Goal: Task Accomplishment & Management: Use online tool/utility

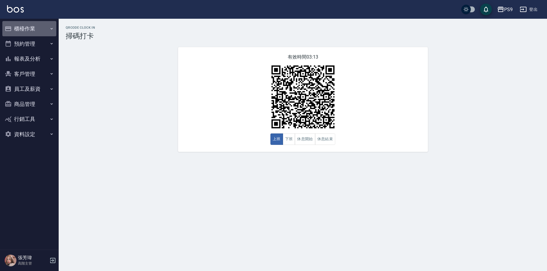
click at [23, 29] on button "櫃檯作業" at bounding box center [29, 28] width 54 height 15
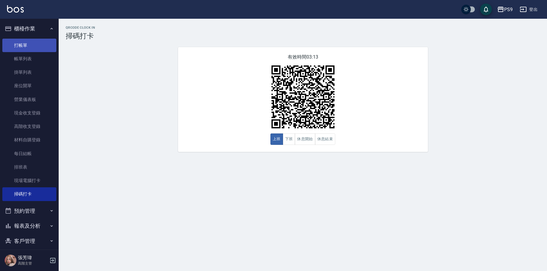
click at [21, 49] on link "打帳單" at bounding box center [29, 45] width 54 height 13
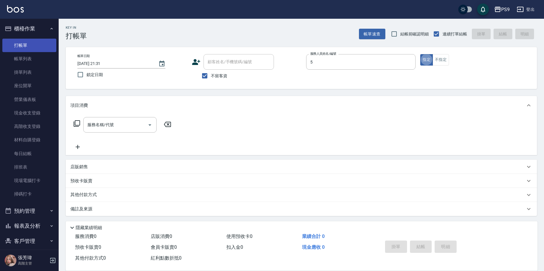
type input "[PERSON_NAME]-5"
type button "true"
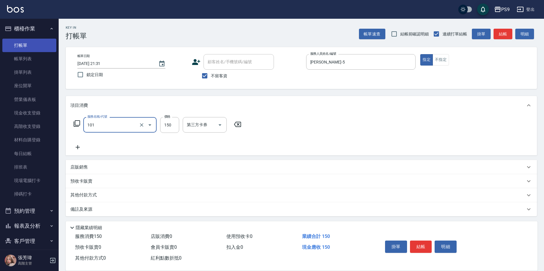
type input "洗髮(101)"
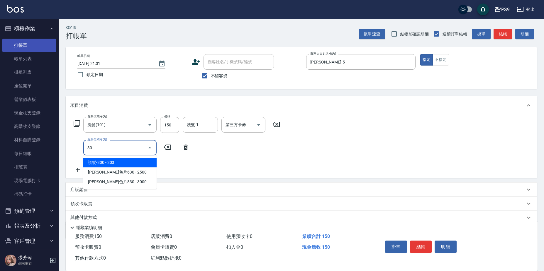
type input "309"
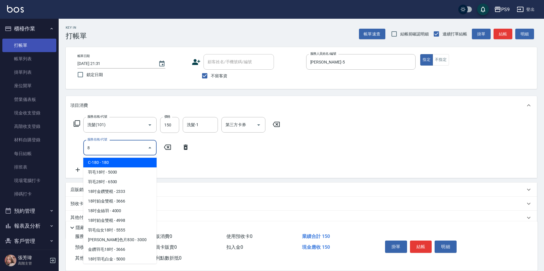
type input "C-180(302)"
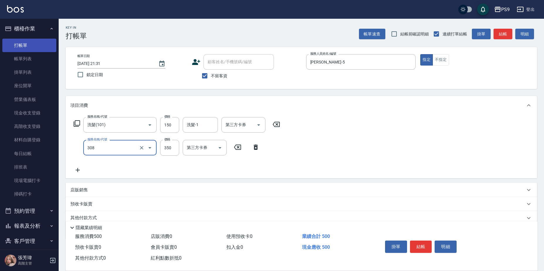
type input "剪-350(308)"
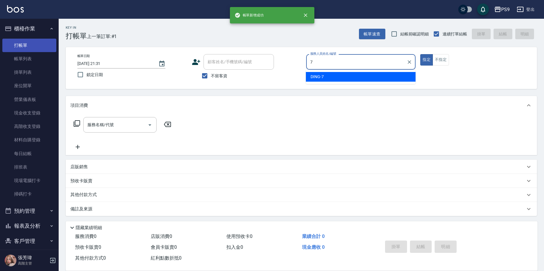
type input "DING-7"
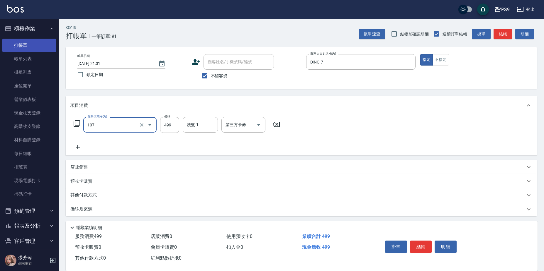
type input "[PERSON_NAME](107)"
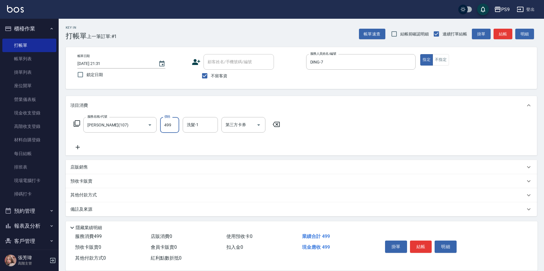
click at [170, 127] on input "499" at bounding box center [169, 125] width 19 height 16
type input "500"
type input "28/"
click at [205, 129] on input "洗髮-1" at bounding box center [200, 125] width 30 height 10
type input "[PERSON_NAME]-28"
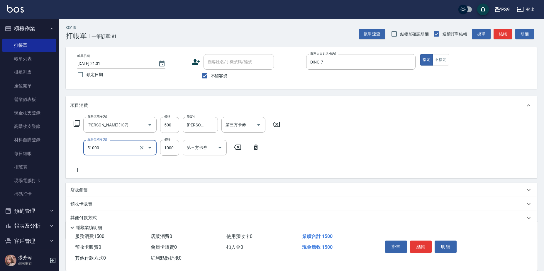
type input "燙髮1000(51000)"
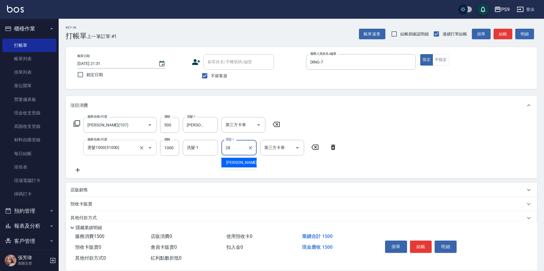
type input "[PERSON_NAME]-28"
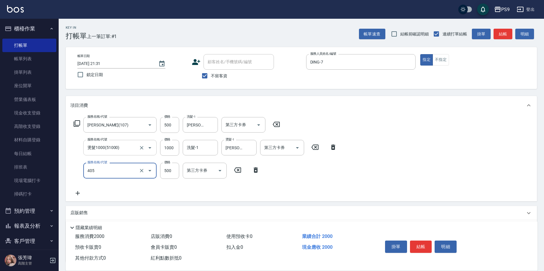
type input "護-500(405)"
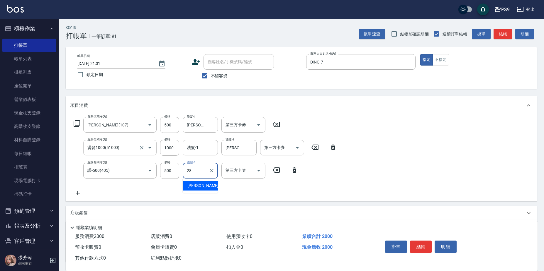
type input "[PERSON_NAME]-28"
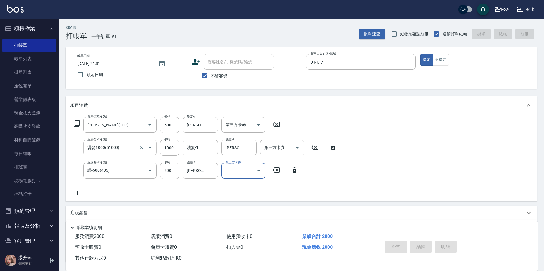
type input "[DATE] 21:32"
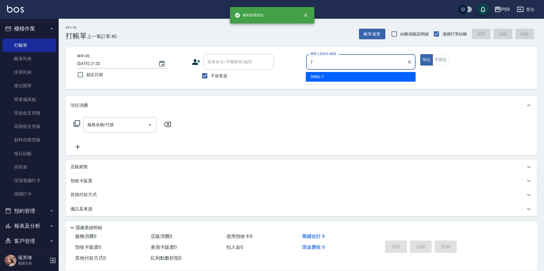
type input "DING-7"
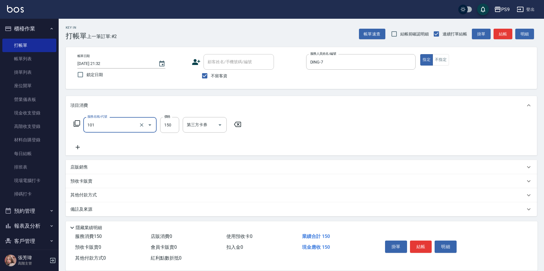
type input "洗髮(101)"
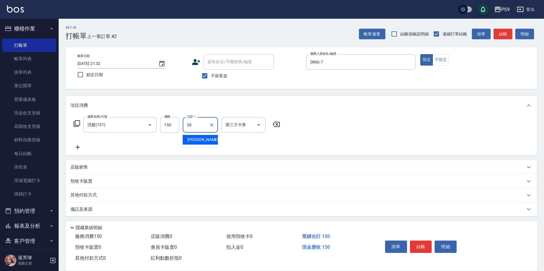
type input "[PERSON_NAME]-28"
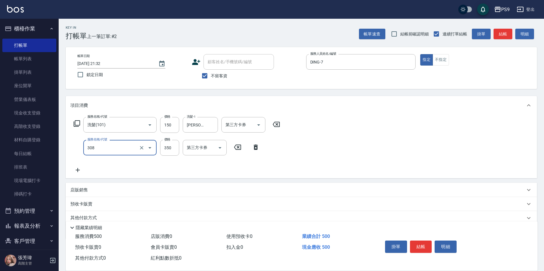
type input "剪-350(308)"
type input "200"
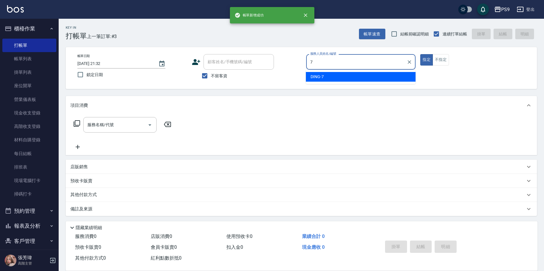
type input "DING-7"
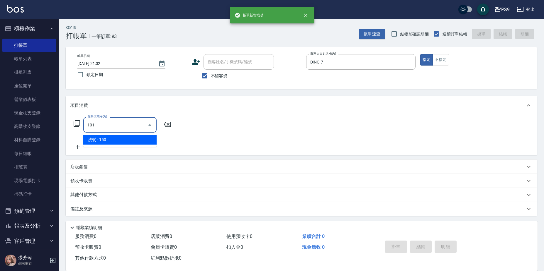
type input "洗髮(101)"
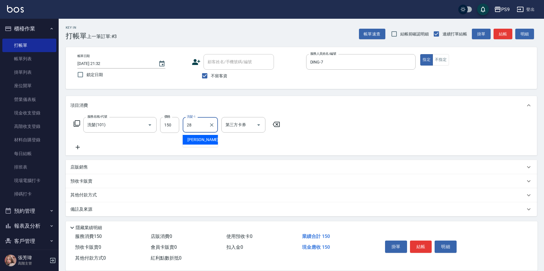
type input "[PERSON_NAME]-28"
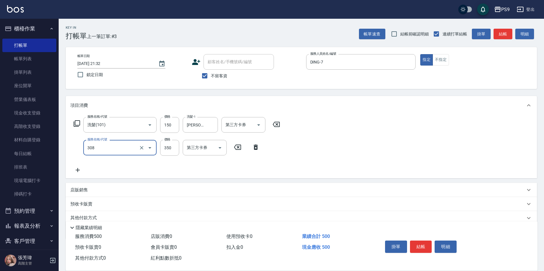
type input "剪-350(308)"
type input "200"
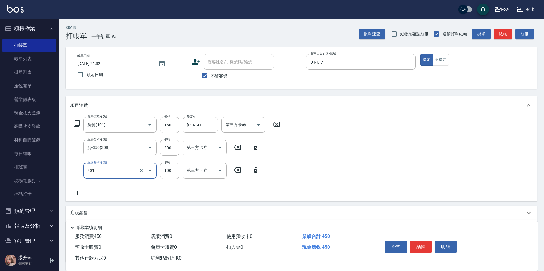
type input "順護(401)"
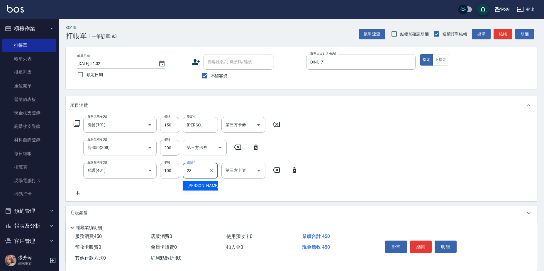
type input "[PERSON_NAME]-28"
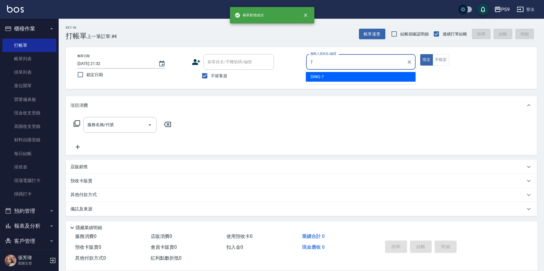
type input "DING-7"
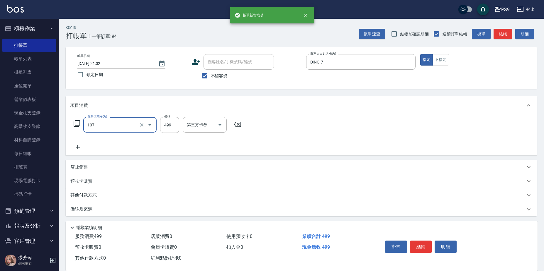
type input "[PERSON_NAME](107)"
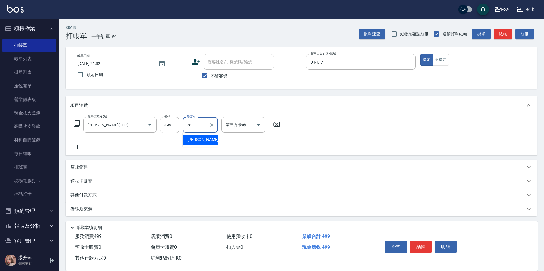
type input "[PERSON_NAME]-28"
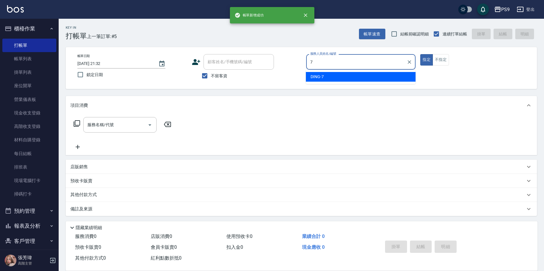
type input "DING-7"
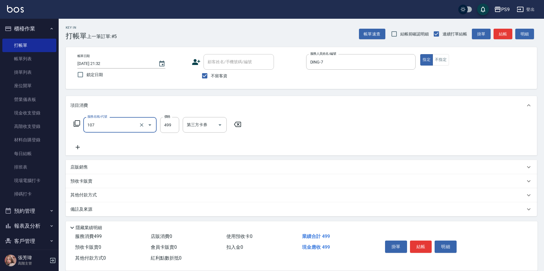
type input "[PERSON_NAME](107)"
type input "500"
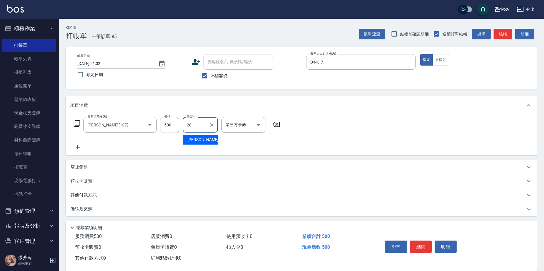
type input "[PERSON_NAME]-28"
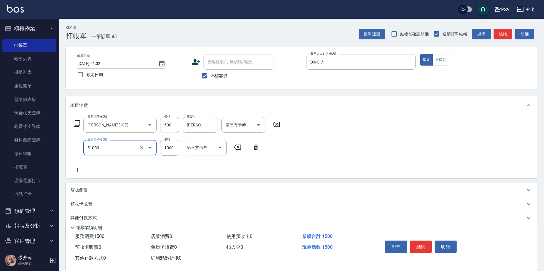
type input "燙髮1000(51000)"
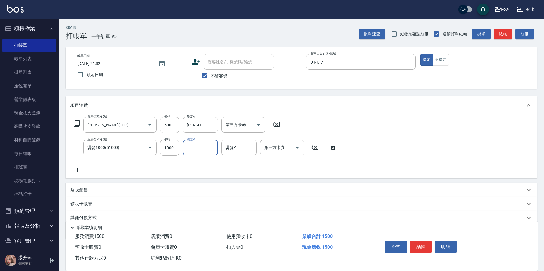
type input "2"
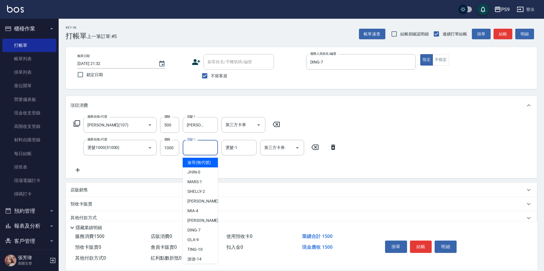
type input "迪哥(無代號)"
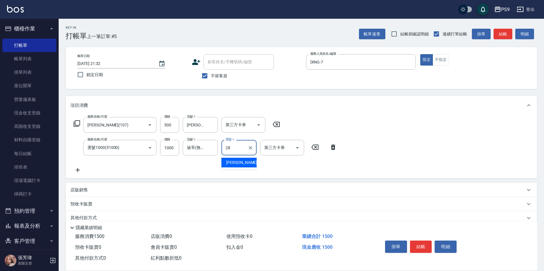
type input "[PERSON_NAME]-28"
click at [212, 149] on icon "Clear" at bounding box center [212, 148] width 6 height 6
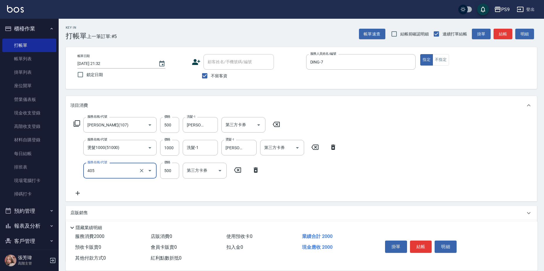
type input "護-500(405)"
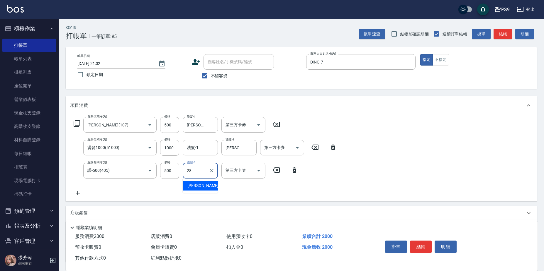
type input "[PERSON_NAME]-28"
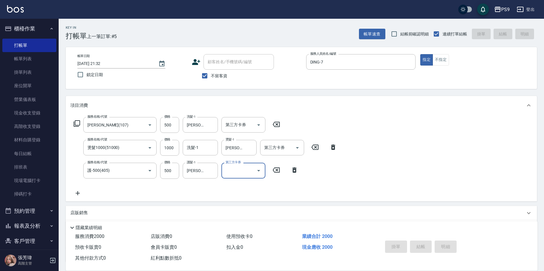
type input "[DATE] 21:33"
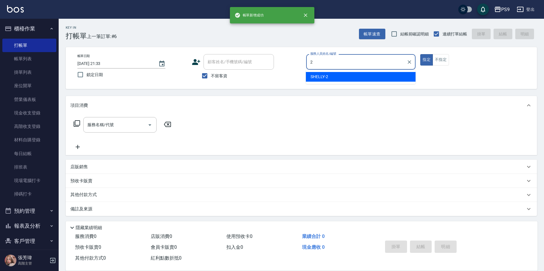
type input "SHELLY-2"
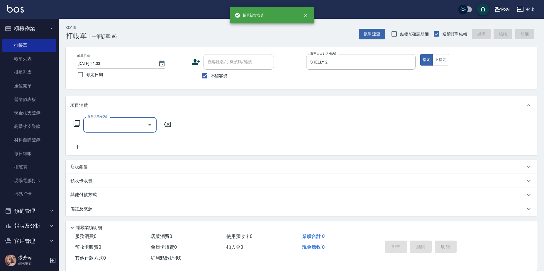
type input "7"
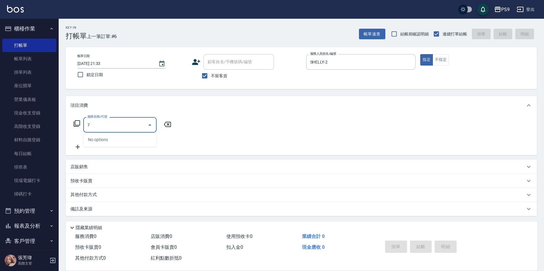
type input "7"
click at [408, 63] on icon "Clear" at bounding box center [409, 62] width 6 height 6
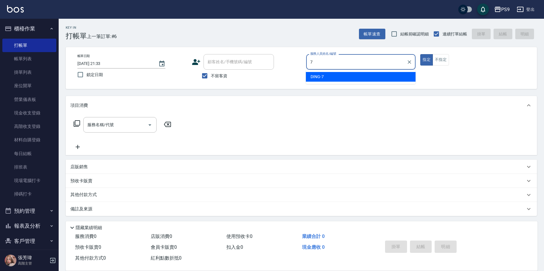
type input "DING-7"
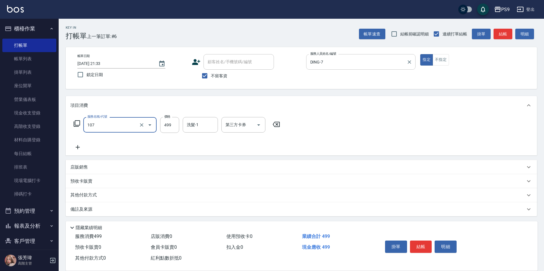
type input "[PERSON_NAME](107)"
type input "500"
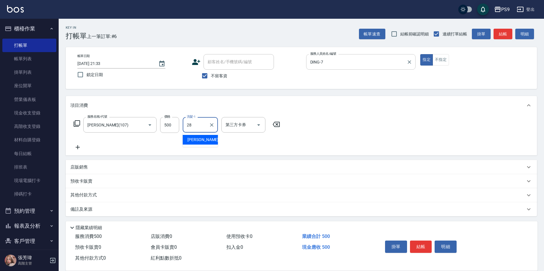
type input "[PERSON_NAME]-28"
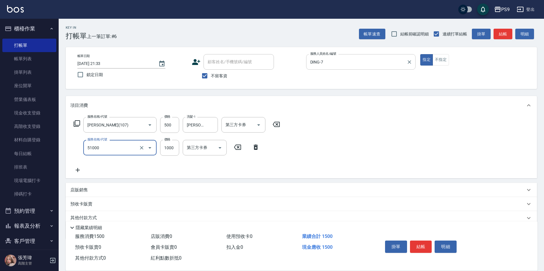
type input "燙髮1000(51000)"
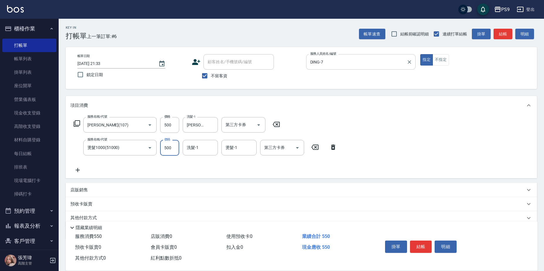
type input "500"
type input "[PERSON_NAME]-28"
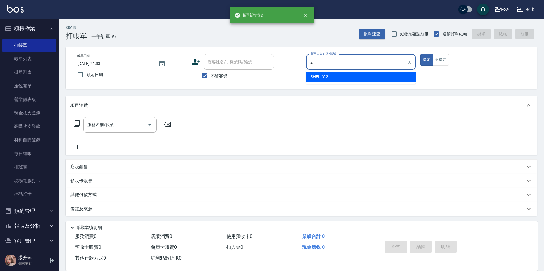
type input "SHELLY-2"
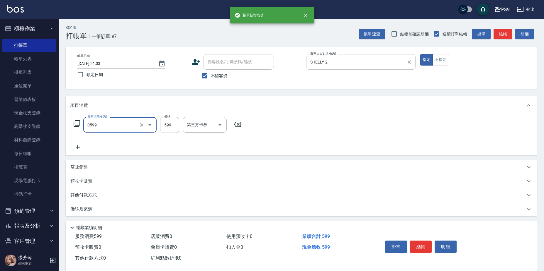
type input "[PERSON_NAME]599(0599)"
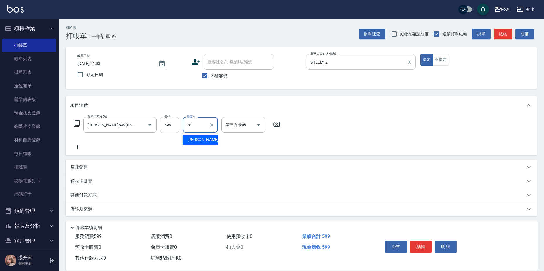
type input "[PERSON_NAME]-28"
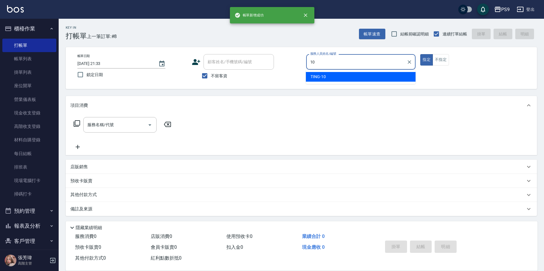
type input "TING-10"
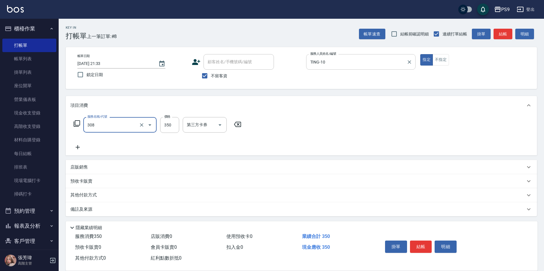
type input "剪-350(308)"
type input "400"
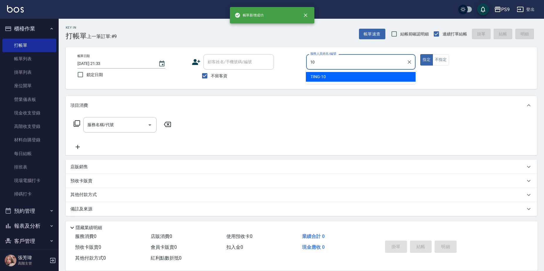
type input "TING-10"
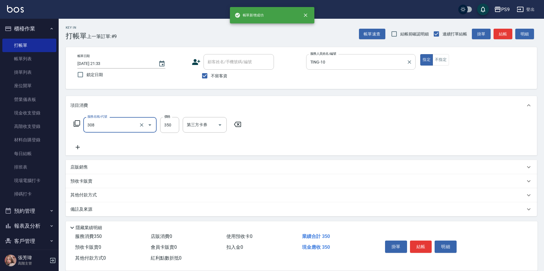
type input "剪-350(308)"
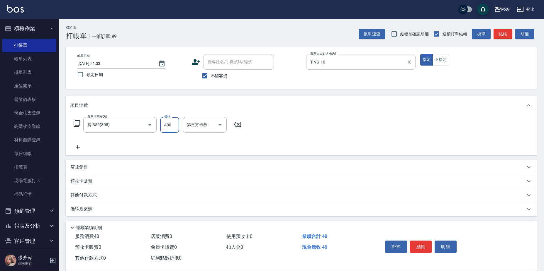
type input "400"
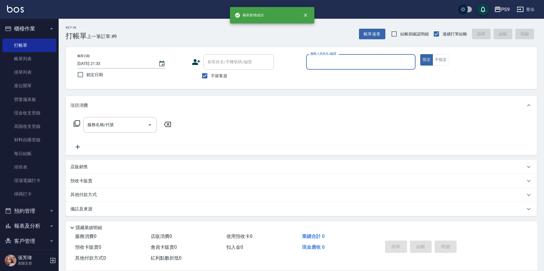
click at [420, 54] on button "指定" at bounding box center [426, 59] width 13 height 11
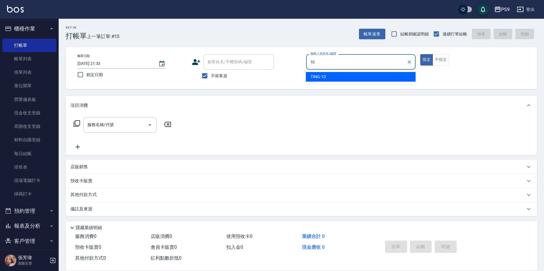
type input "TING-10"
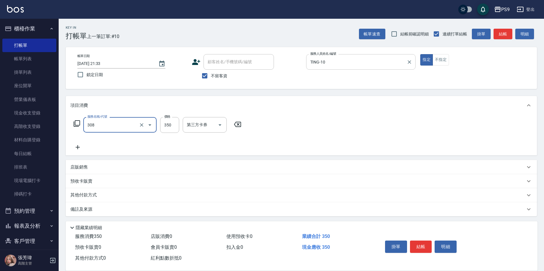
type input "剪-350(308)"
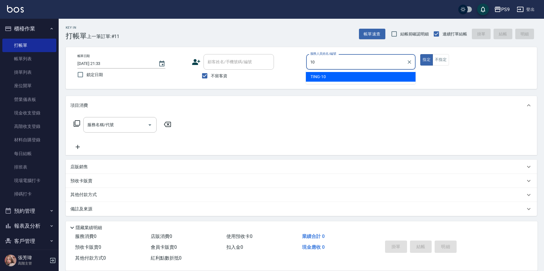
type input "TING-10"
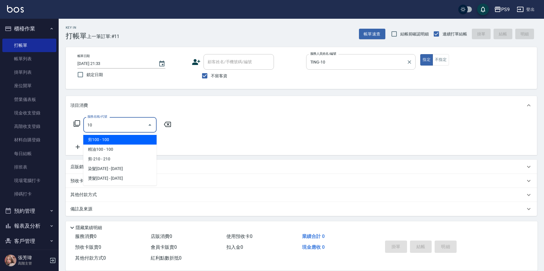
type input "1"
type input "剪-350(308)"
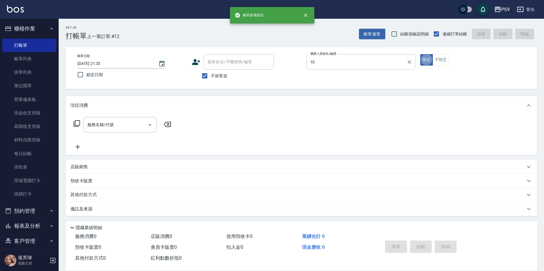
type input "TING-10"
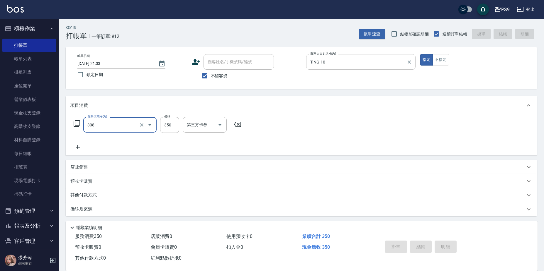
type input "308"
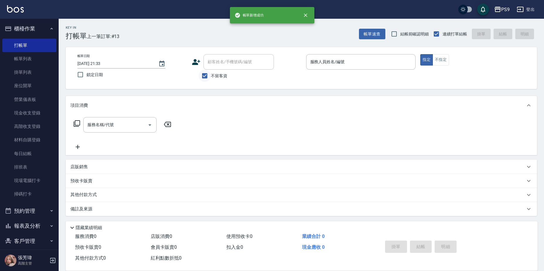
drag, startPoint x: 200, startPoint y: 67, endPoint x: 205, endPoint y: 72, distance: 6.6
click at [202, 69] on div "顧客姓名/手機號碼/編號 顧客姓名/手機號碼/編號" at bounding box center [247, 62] width 110 height 16
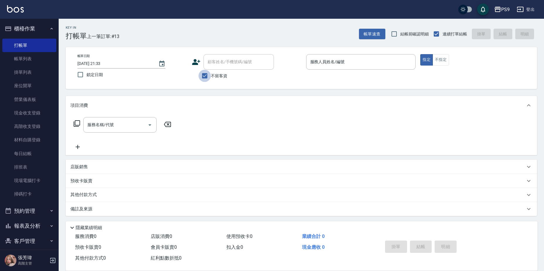
drag, startPoint x: 207, startPoint y: 74, endPoint x: 230, endPoint y: 64, distance: 25.9
click at [208, 74] on input "不留客資" at bounding box center [204, 76] width 12 height 12
checkbox input "false"
click at [231, 64] on input "顧客姓名/手機號碼/編號" at bounding box center [238, 62] width 65 height 10
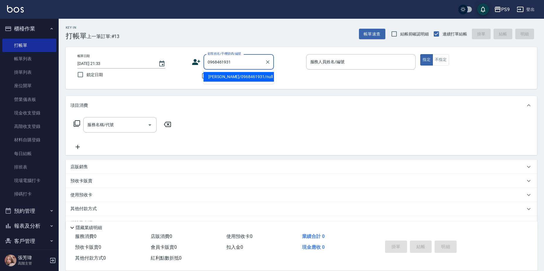
type input "[PERSON_NAME]/0968461931/null"
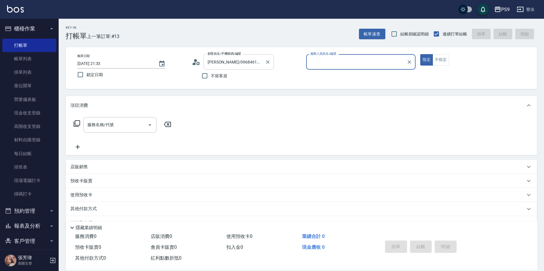
type input "TING-10"
click at [420, 54] on button "指定" at bounding box center [426, 59] width 13 height 11
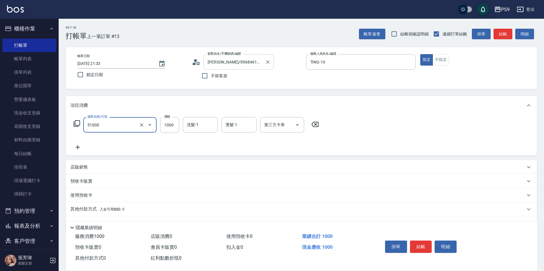
type input "燙髮1000(51000)"
type input "1499"
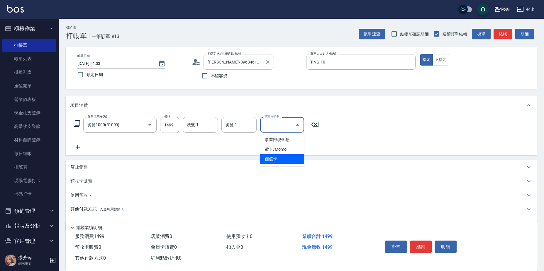
type input "儲值卡"
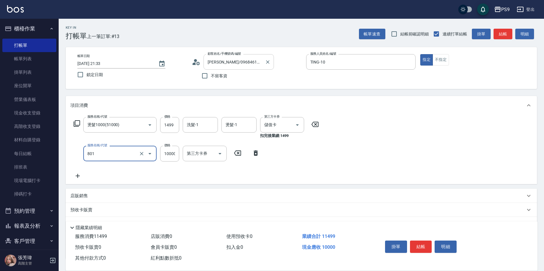
type input "頂級豪華OVC1(801)"
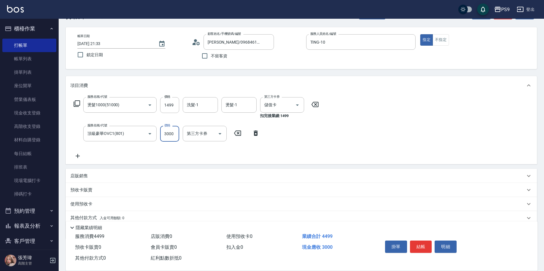
scroll to position [44, 0]
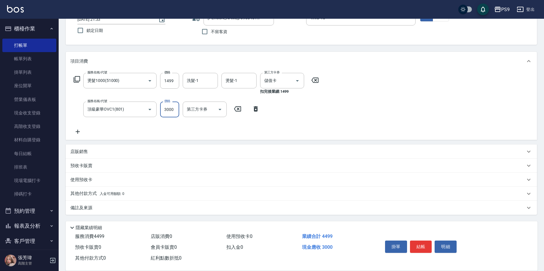
type input "3000"
click at [122, 190] on div "其他付款方式 入金可用餘額: 0" at bounding box center [301, 194] width 471 height 14
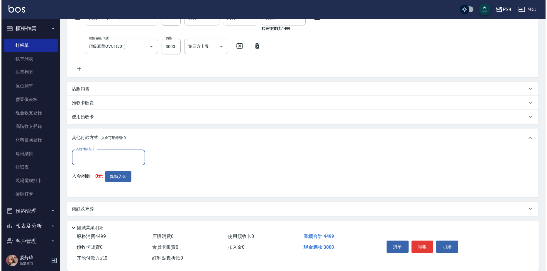
scroll to position [108, 0]
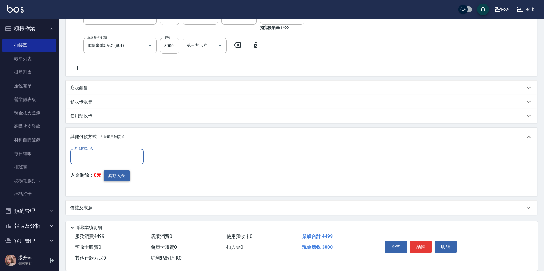
click at [116, 173] on button "異動入金" at bounding box center [116, 176] width 26 height 11
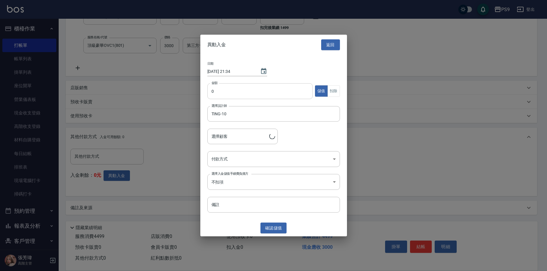
type input "[PERSON_NAME]/0968461931"
click at [223, 93] on input "0" at bounding box center [259, 91] width 105 height 16
type input "3000"
click at [236, 160] on body "PS9 登出 櫃檯作業 打帳單 帳單列表 掛單列表 座位開單 營業儀表板 現金收支登錄 高階收支登錄 材料自購登錄 每日結帳 排班表 現場電腦打卡 掃碼打卡 …" at bounding box center [273, 82] width 547 height 380
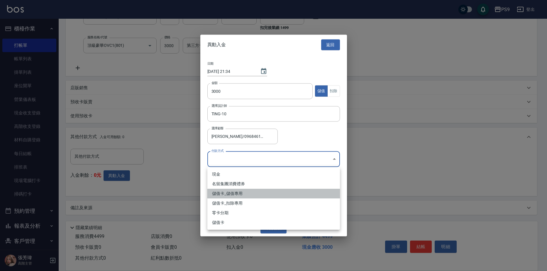
click at [239, 193] on li "儲值卡_儲值專用" at bounding box center [273, 194] width 132 height 10
type input "儲值卡_儲值專用"
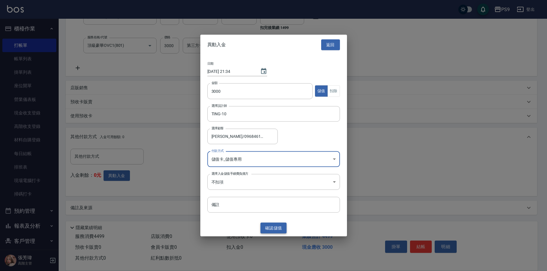
click at [277, 229] on button "確認 儲值" at bounding box center [273, 228] width 26 height 11
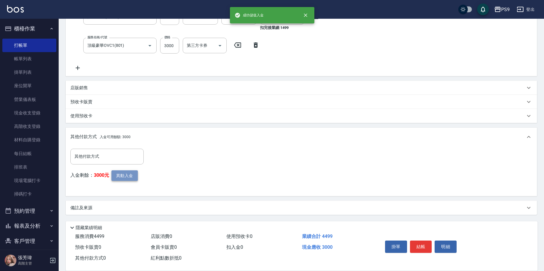
click at [122, 171] on button "異動入金" at bounding box center [124, 176] width 26 height 11
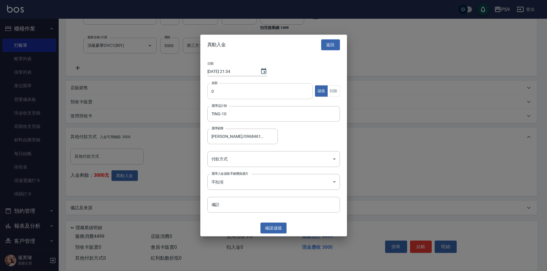
click at [234, 93] on input "0" at bounding box center [259, 91] width 105 height 16
type input "1499"
click at [335, 88] on button "扣除" at bounding box center [333, 91] width 13 height 11
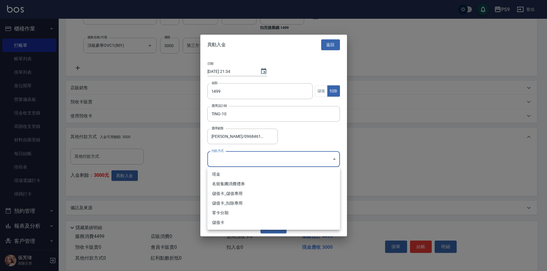
click at [315, 165] on body "PS9 登出 櫃檯作業 打帳單 帳單列表 掛單列表 座位開單 營業儀表板 現金收支登錄 高階收支登錄 材料自購登錄 每日結帳 排班表 現場電腦打卡 掃碼打卡 …" at bounding box center [273, 82] width 547 height 380
click at [262, 198] on li "儲值卡_儲值專用" at bounding box center [273, 194] width 132 height 10
drag, startPoint x: 259, startPoint y: 157, endPoint x: 259, endPoint y: 176, distance: 19.6
click at [259, 158] on body "PS9 登出 櫃檯作業 打帳單 帳單列表 掛單列表 座位開單 營業儀表板 現金收支登錄 高階收支登錄 材料自購登錄 每日結帳 排班表 現場電腦打卡 掃碼打卡 …" at bounding box center [273, 82] width 547 height 380
click at [239, 201] on li "儲值卡_扣除專用" at bounding box center [273, 204] width 132 height 10
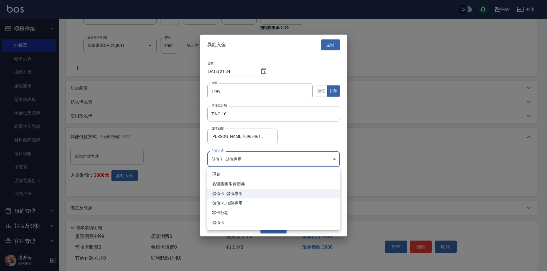
type input "儲值卡_扣除專用"
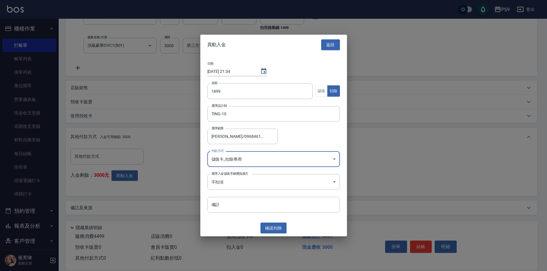
click at [277, 226] on button "確認 扣除" at bounding box center [273, 228] width 26 height 11
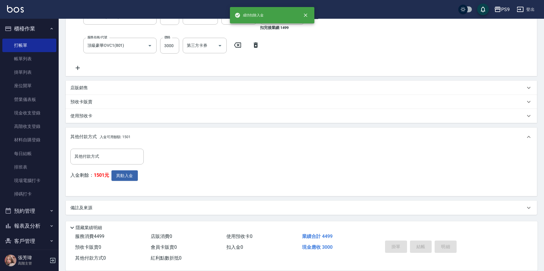
type input "[DATE] 21:34"
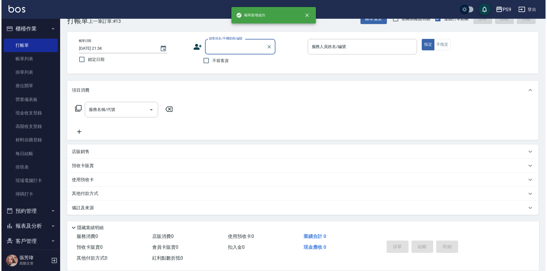
scroll to position [0, 0]
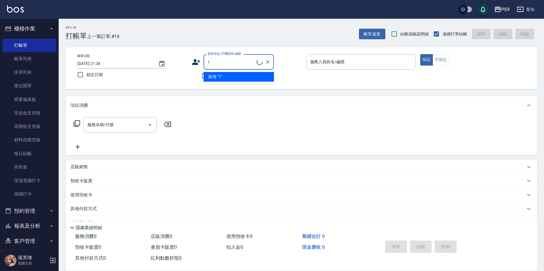
type input "1"
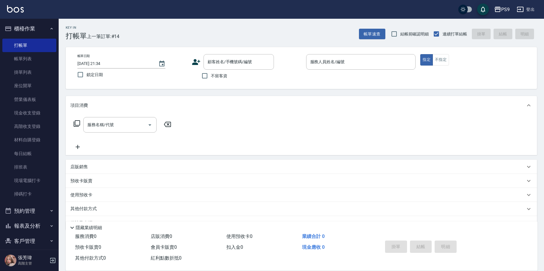
drag, startPoint x: 298, startPoint y: 111, endPoint x: 226, endPoint y: 105, distance: 72.1
click at [298, 111] on div "項目消費" at bounding box center [301, 105] width 471 height 19
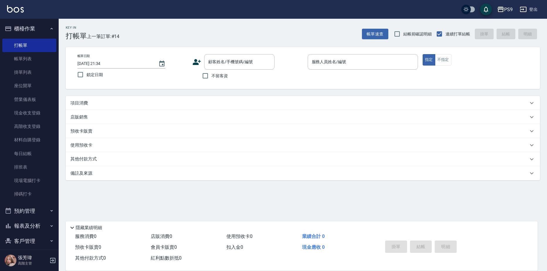
click at [213, 75] on span "不留客資" at bounding box center [219, 76] width 16 height 6
click at [211, 75] on input "不留客資" at bounding box center [205, 76] width 12 height 12
checkbox input "true"
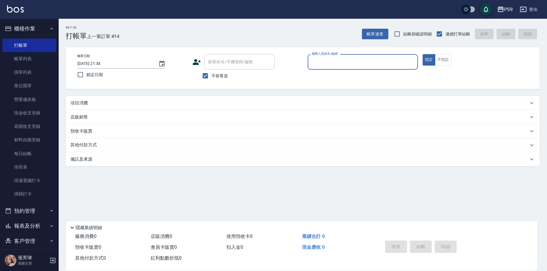
click at [351, 65] on input "服務人員姓名/編號" at bounding box center [362, 62] width 105 height 10
type input "TING-10"
click at [422, 54] on button "指定" at bounding box center [428, 59] width 13 height 11
click at [219, 94] on div "Key In 打帳單 上一筆訂單:#14 帳單速查 結帳前確認明細 連續打單結帳 掛單 結帳 明細 帳單日期 [DATE] 21:34 鎖定日期 顧客姓名/手…" at bounding box center [303, 121] width 488 height 204
click at [203, 103] on div "項目消費" at bounding box center [298, 103] width 457 height 6
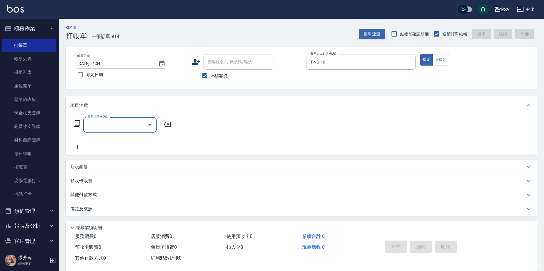
click at [103, 127] on input "服務名稱/代號" at bounding box center [115, 125] width 59 height 10
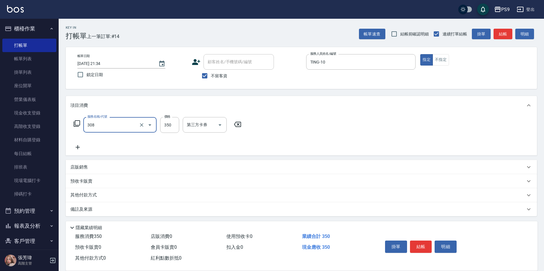
type input "剪-350(308)"
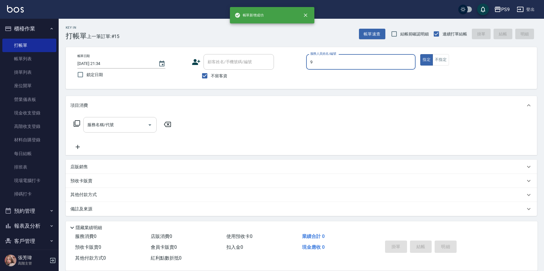
type input "OLA-9"
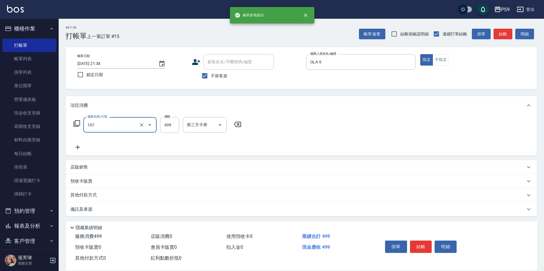
type input "[PERSON_NAME](107)"
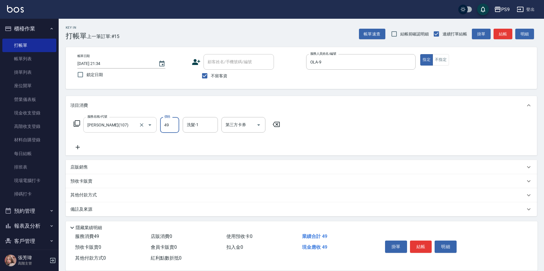
type input "499"
type input "鮪魚-15"
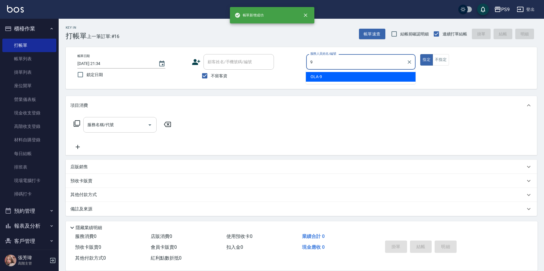
type input "OLA-9"
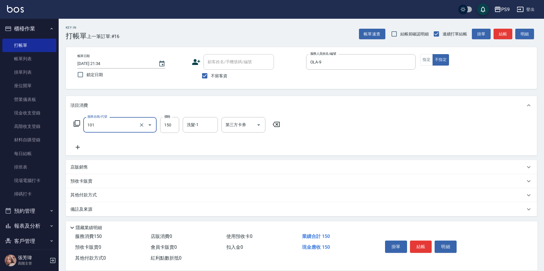
type input "洗髮(101)"
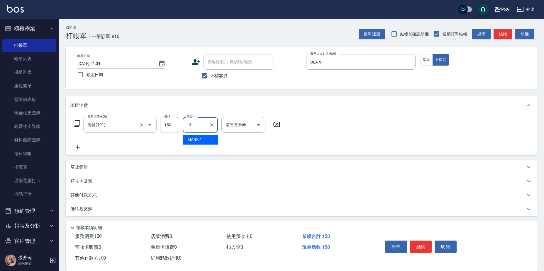
type input "鮪魚-15"
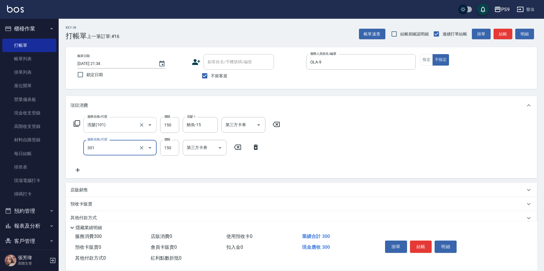
type input "剪-150(301)"
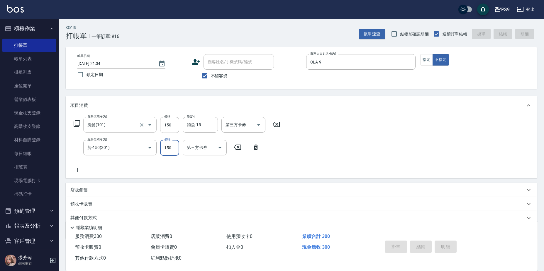
type input "[DATE] 21:35"
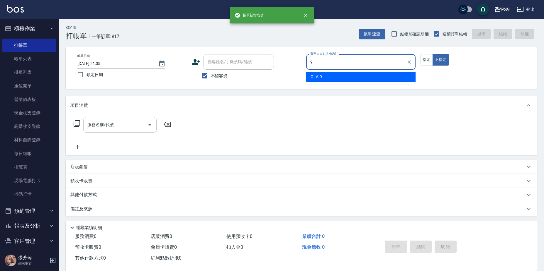
type input "OLA-9"
type button "false"
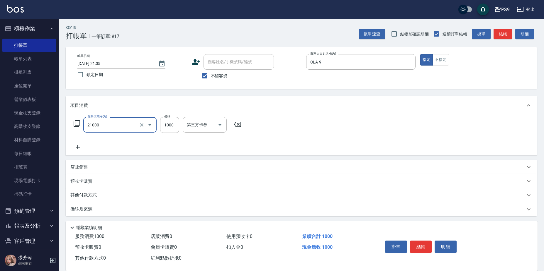
type input "染髮1000(21000)"
type input "1499"
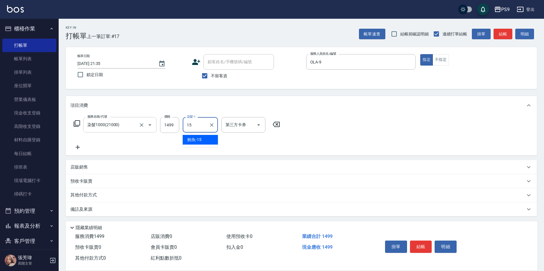
type input "鮪魚-15"
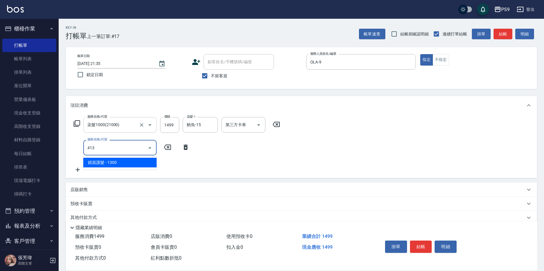
type input "413"
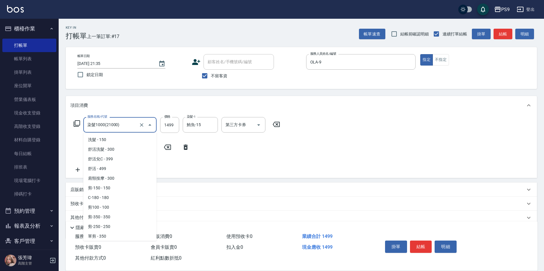
drag, startPoint x: 106, startPoint y: 128, endPoint x: 99, endPoint y: 124, distance: 7.6
click at [106, 128] on input "染髮1000(21000)" at bounding box center [112, 125] width 52 height 10
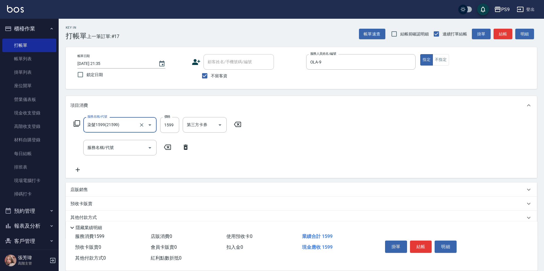
type input "染髮1599(21599)"
type input "1499"
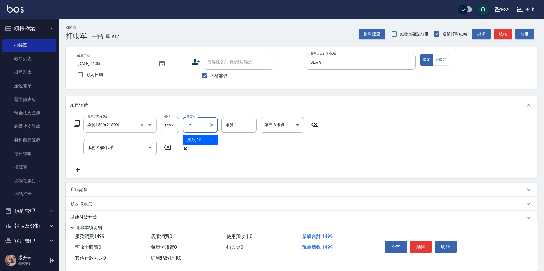
type input "鮪魚-15"
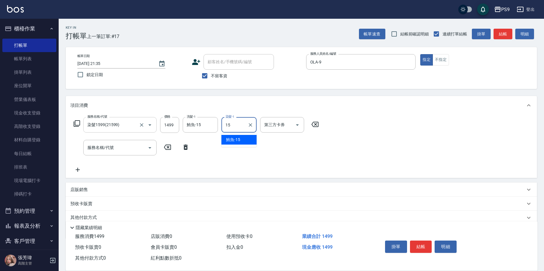
type input "鮪魚-15"
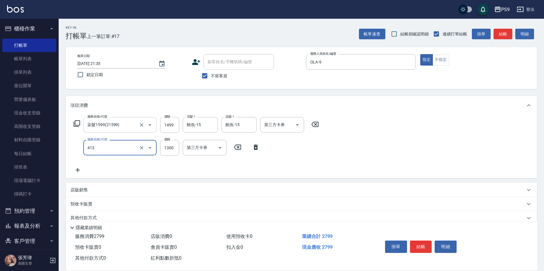
type input "鏡面護髮(413)"
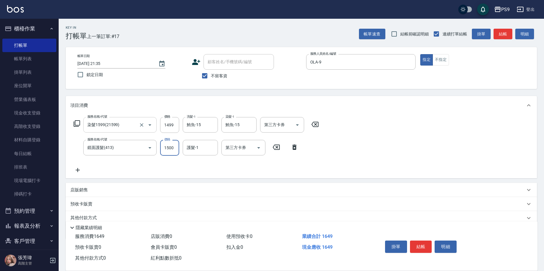
type input "1500"
type input "鮪魚-15"
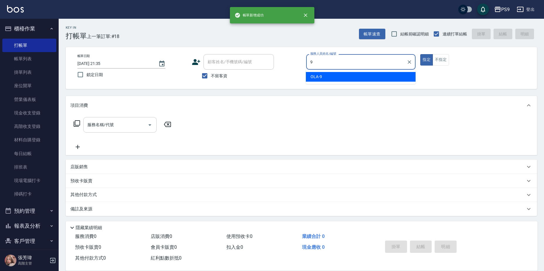
type input "OLA-9"
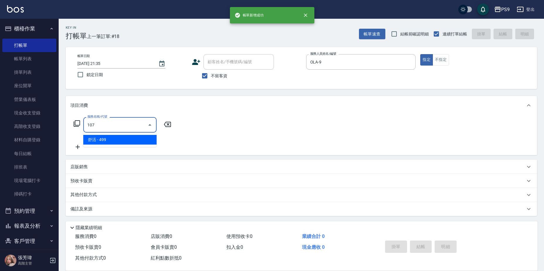
type input "[PERSON_NAME](107)"
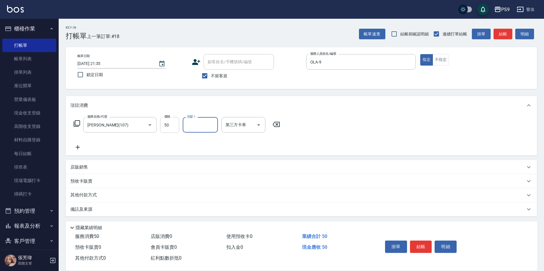
click at [173, 125] on input "50" at bounding box center [169, 125] width 19 height 16
type input "500"
type input "鮪魚-15"
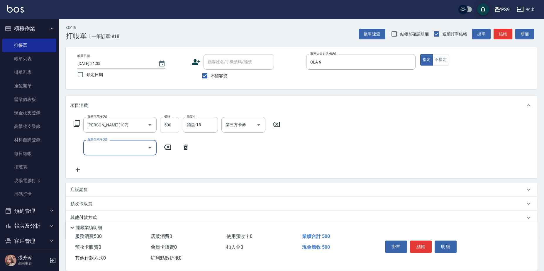
type input "4"
type input "燙髮1000(51000)"
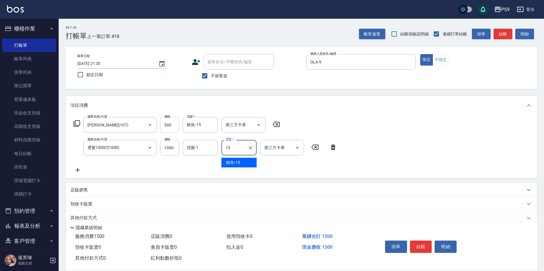
type input "鮪魚-15"
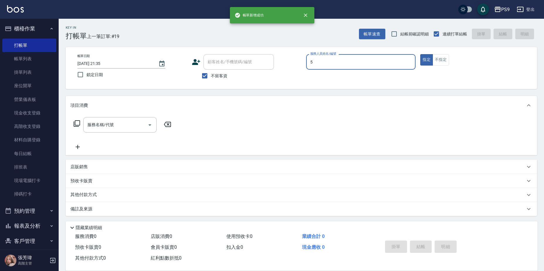
type input "[PERSON_NAME]-5"
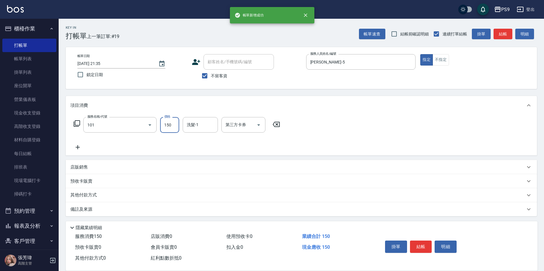
type input "洗髮(101)"
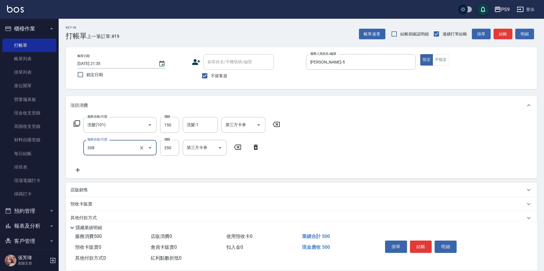
type input "剪-350(308)"
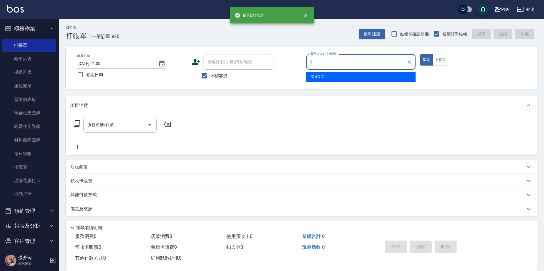
type input "DING-7"
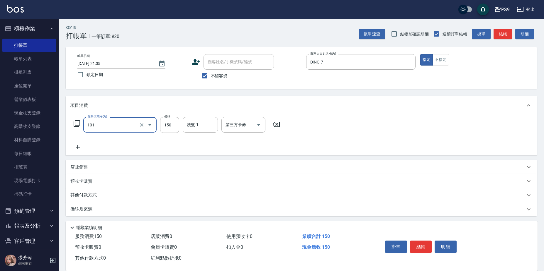
type input "洗髮(101)"
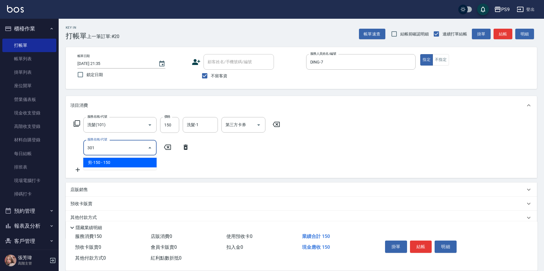
type input "剪-150(301)"
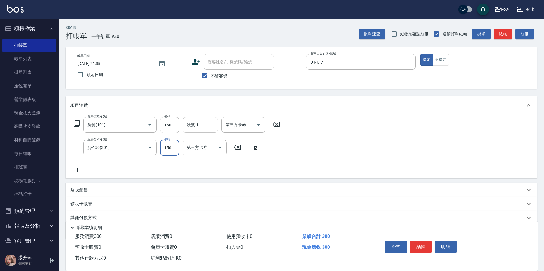
click at [212, 126] on input "洗髮-1" at bounding box center [200, 125] width 30 height 10
type input "[PERSON_NAME]-28"
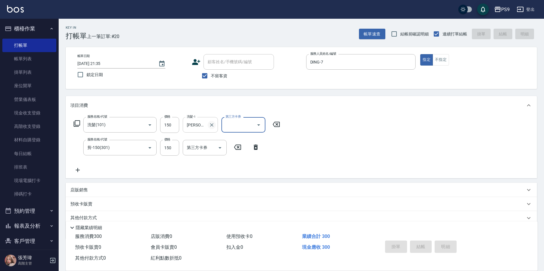
type input "[DATE] 21:36"
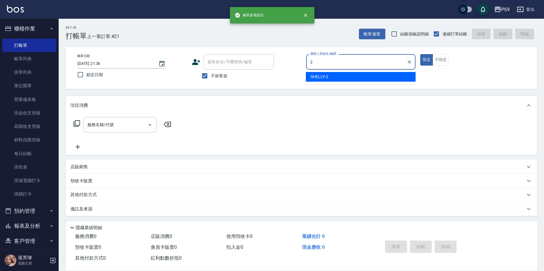
type input "SHELLY-2"
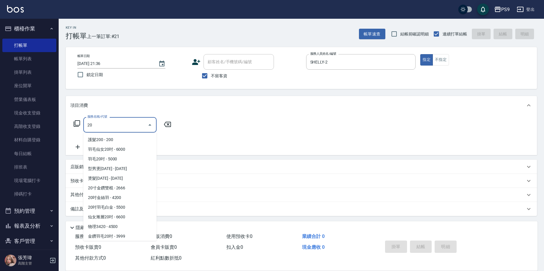
scroll to position [10, 0]
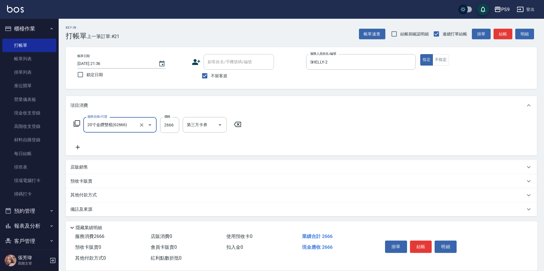
type input "20寸金鑽雙棍(62666)"
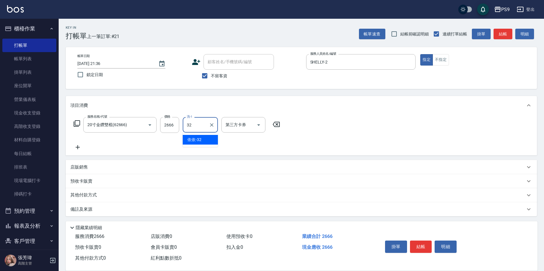
type input "依依-32"
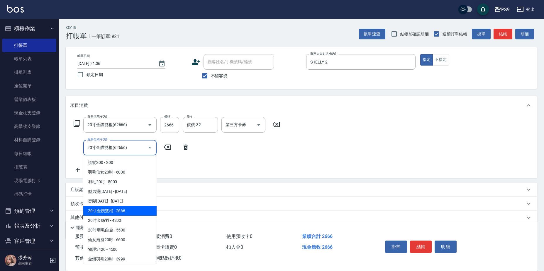
type input "20寸金鑽雙棍(62666)"
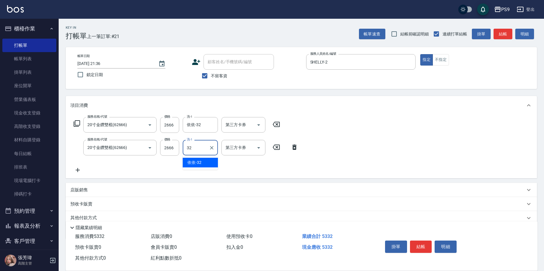
type input "依依-32"
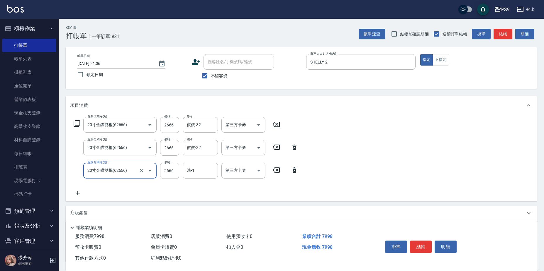
type input "20寸金鑽雙棍(62666)"
type input "依依-32"
click at [167, 171] on input "2666" at bounding box center [169, 171] width 19 height 16
type input "2667"
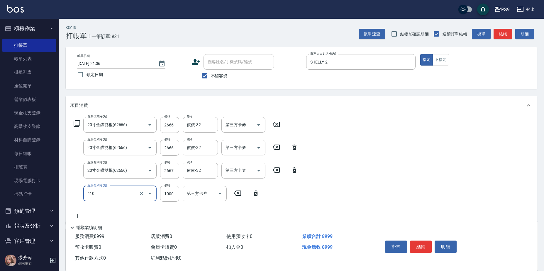
type input "鏡面護髮(燙染)(410)"
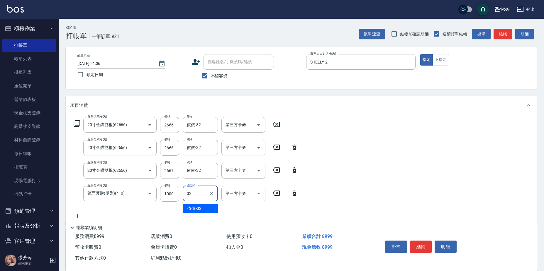
type input "依依-32"
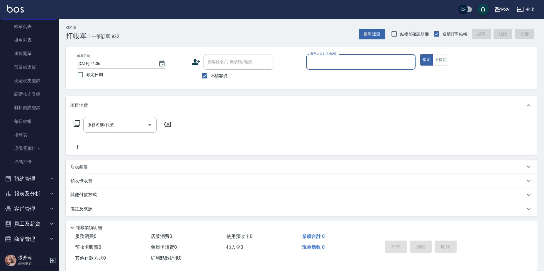
scroll to position [66, 0]
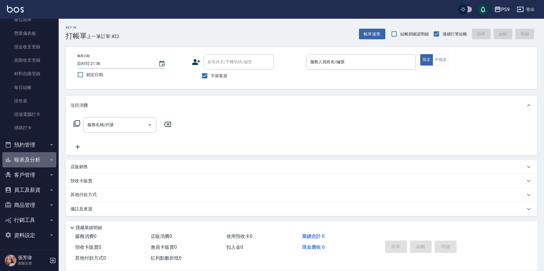
click at [34, 159] on button "報表及分析" at bounding box center [29, 159] width 54 height 15
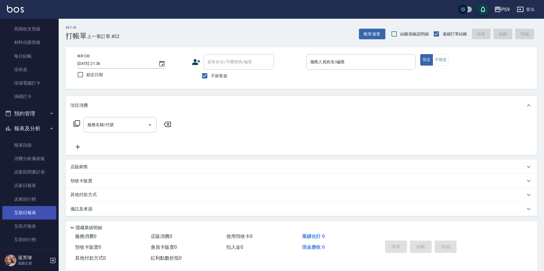
scroll to position [154, 0]
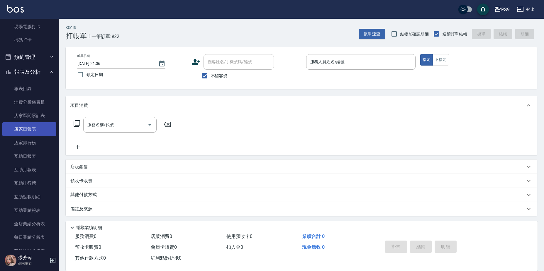
click at [24, 135] on link "店家日報表" at bounding box center [29, 128] width 54 height 13
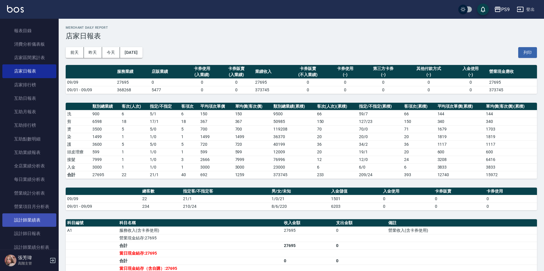
scroll to position [213, 0]
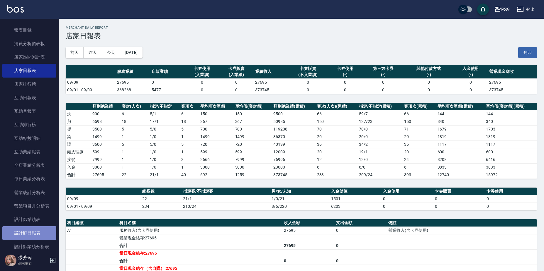
click at [31, 231] on link "設計師日報表" at bounding box center [29, 233] width 54 height 13
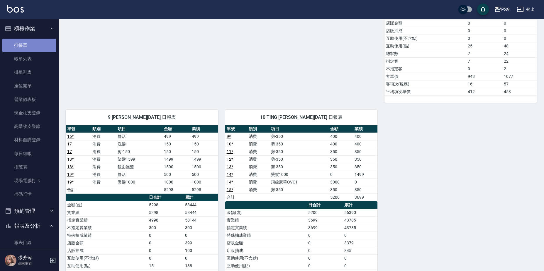
click at [34, 42] on link "打帳單" at bounding box center [29, 45] width 54 height 13
